Goal: Check status

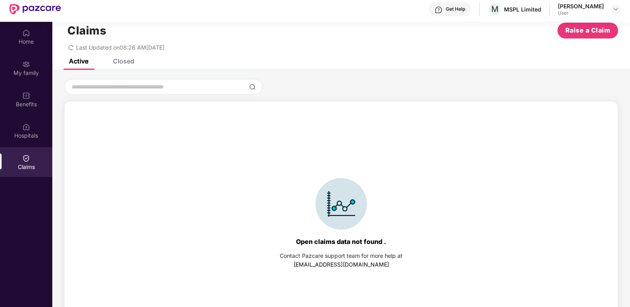
scroll to position [44, 0]
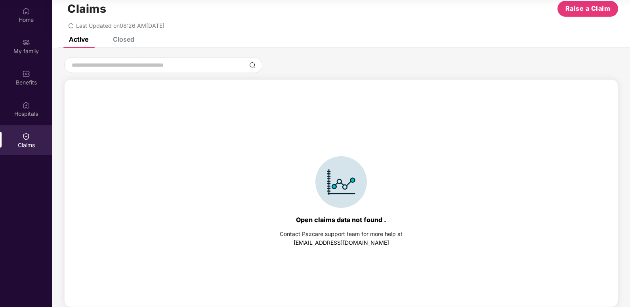
click at [127, 40] on div "Closed" at bounding box center [123, 39] width 21 height 8
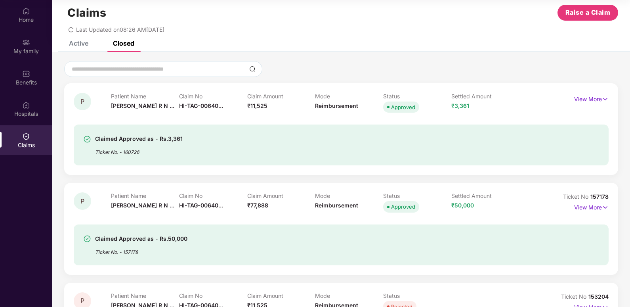
scroll to position [0, 0]
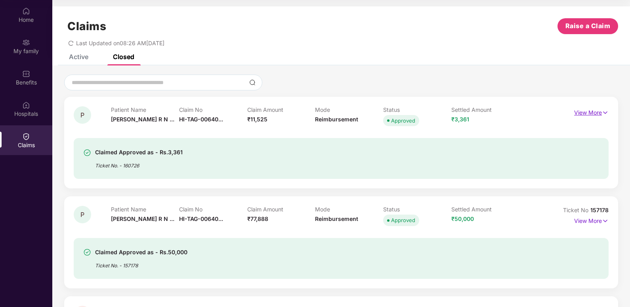
click at [602, 113] on img at bounding box center [605, 112] width 7 height 9
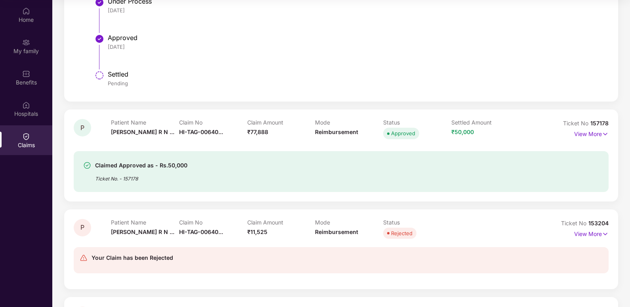
scroll to position [323, 0]
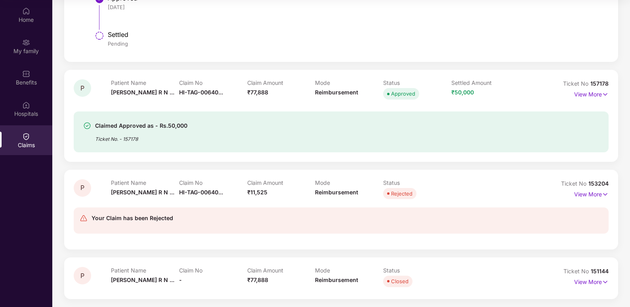
click at [301, 143] on div "Claimed Approved as - Rs.50,000 Ticket No. - 157178" at bounding box center [341, 131] width 535 height 41
click at [578, 96] on p "View More" at bounding box center [591, 93] width 34 height 11
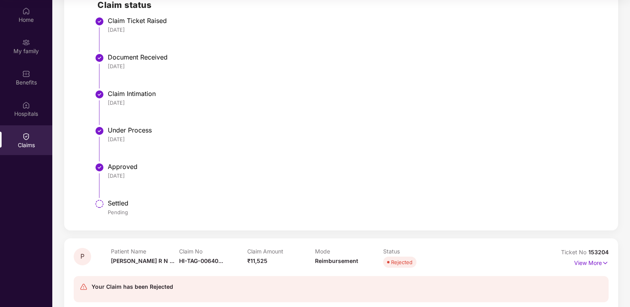
scroll to position [560, 0]
